Goal: Browse casually: Explore the website without a specific task or goal

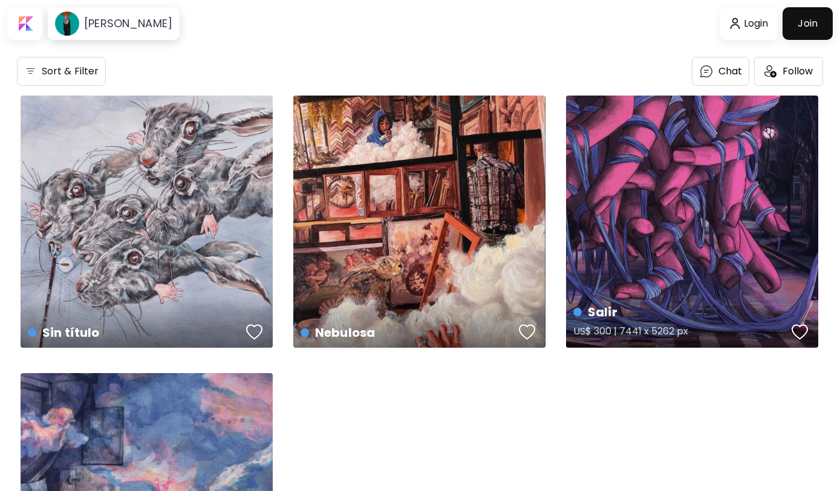
click at [735, 207] on div "Salir US$ 300 | 7441 x 5262 px" at bounding box center [692, 222] width 252 height 252
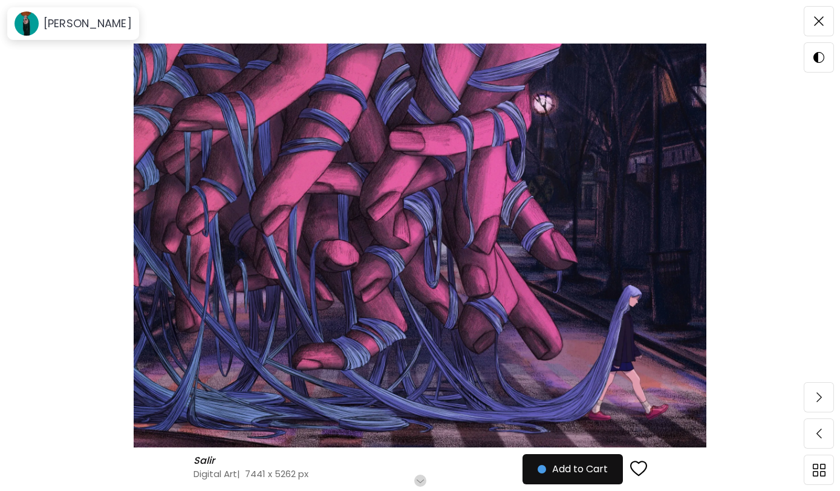
click at [545, 268] on img at bounding box center [420, 246] width 738 height 404
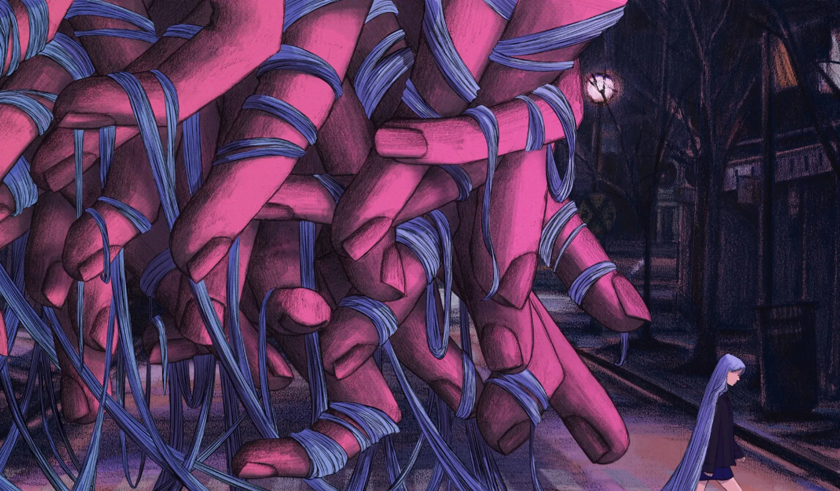
click at [493, 388] on img at bounding box center [420, 296] width 840 height 592
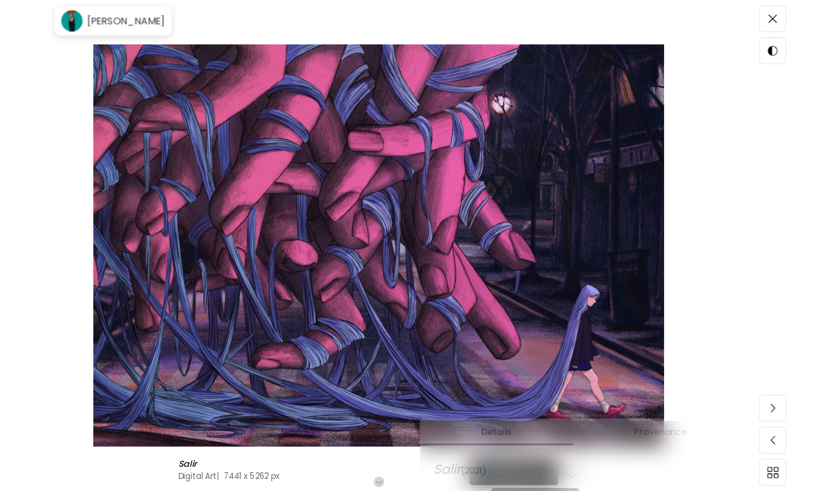
scroll to position [158, 0]
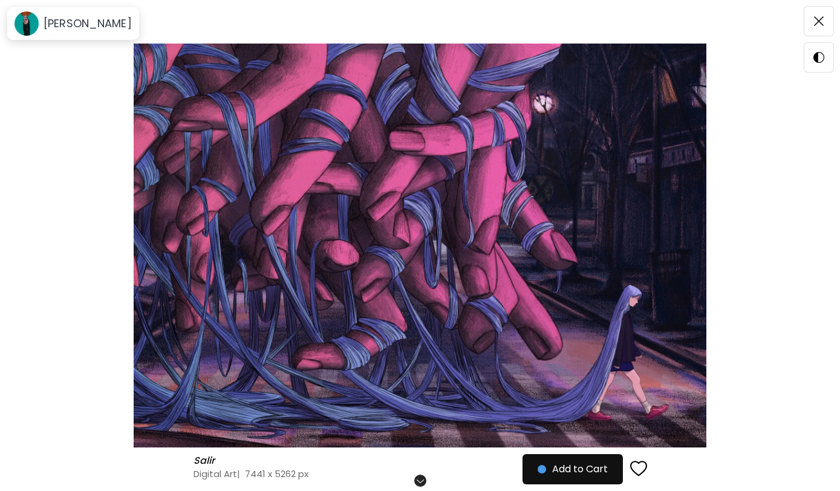
scroll to position [158, 0]
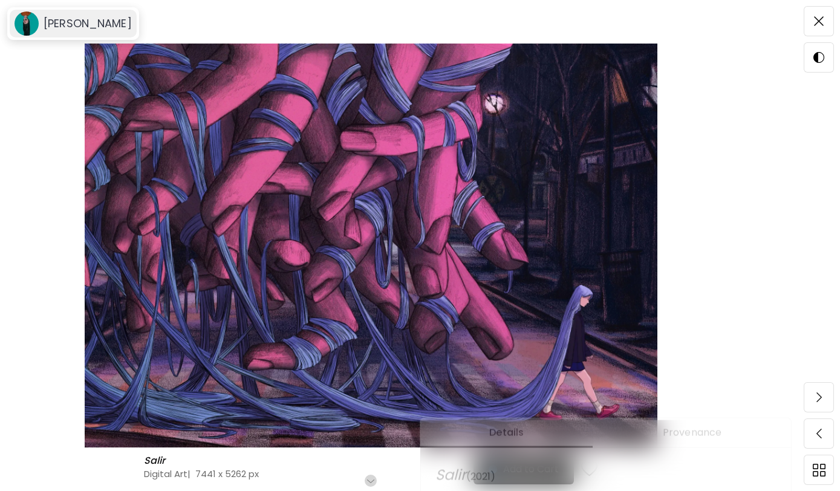
click at [67, 23] on h6 "[PERSON_NAME]" at bounding box center [88, 23] width 88 height 15
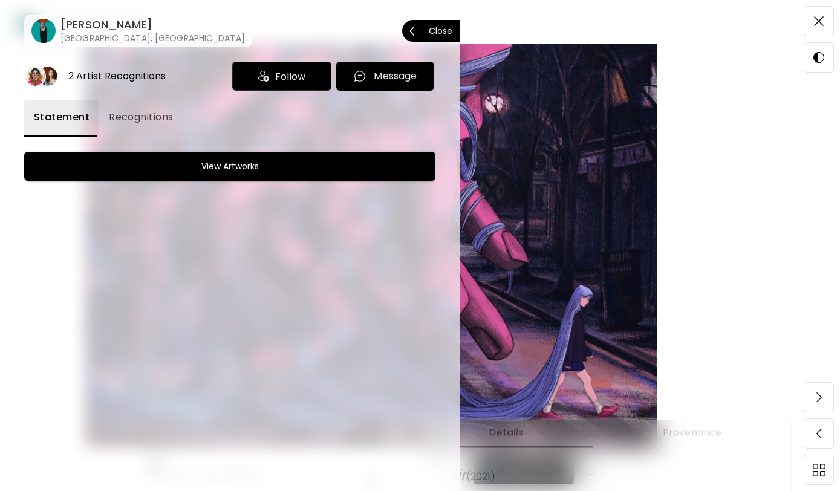
click at [37, 36] on image at bounding box center [43, 31] width 24 height 24
